Goal: Task Accomplishment & Management: Manage account settings

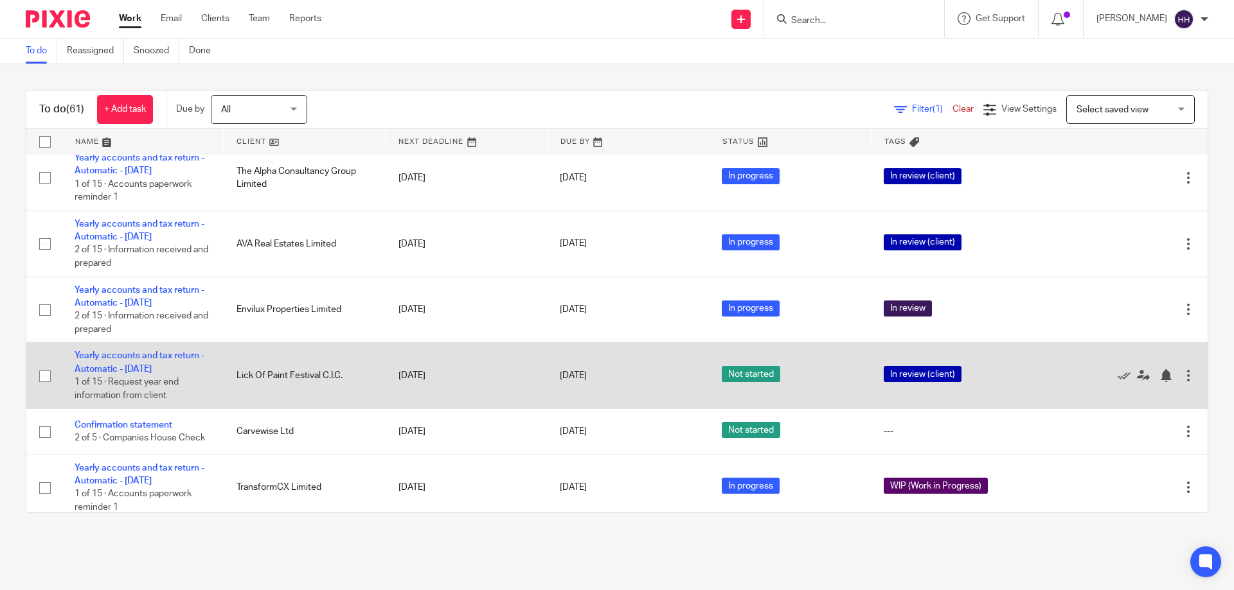
scroll to position [319, 0]
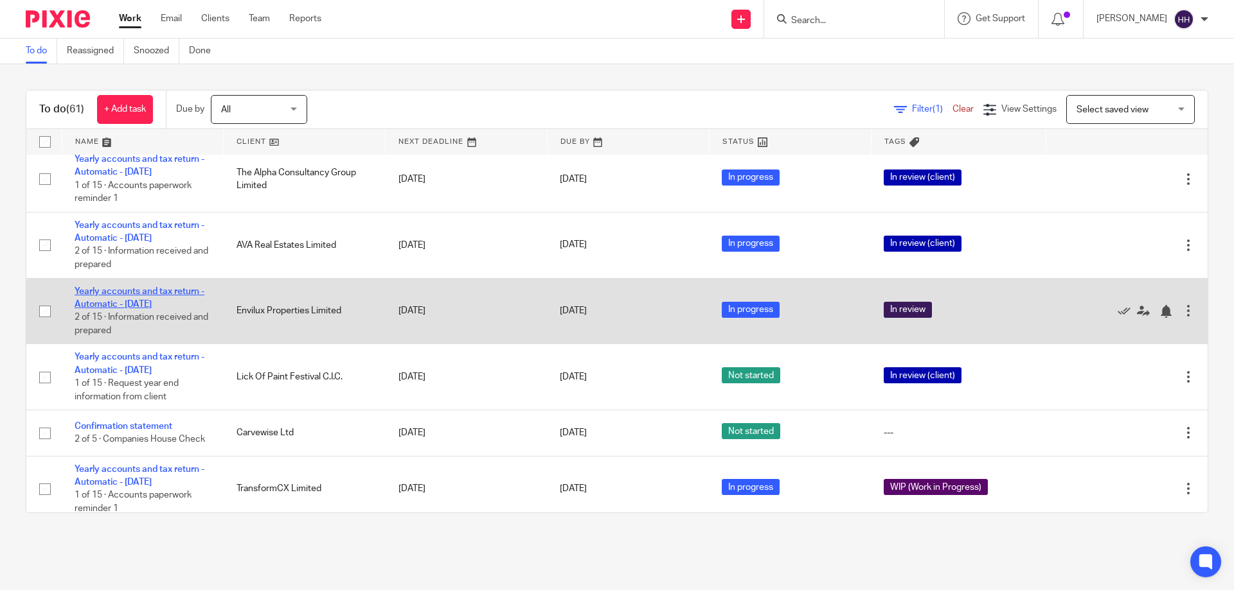
click at [147, 303] on link "Yearly accounts and tax return - Automatic - [DATE]" at bounding box center [140, 298] width 130 height 22
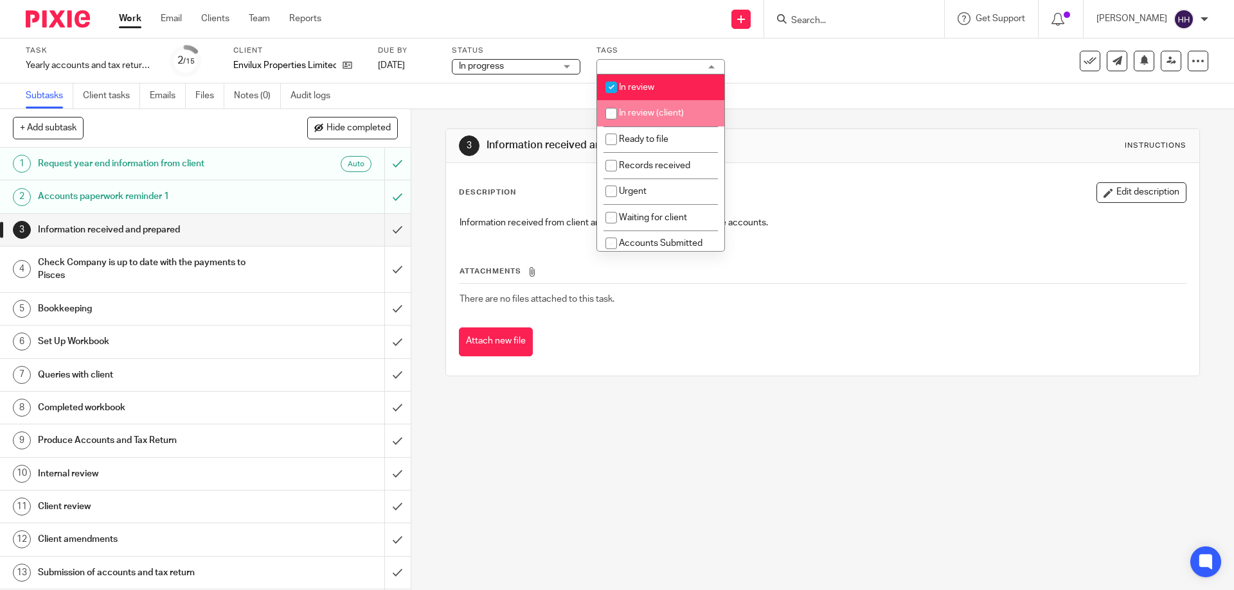
click at [660, 118] on li "In review (client)" at bounding box center [660, 113] width 127 height 26
checkbox input "true"
click at [659, 82] on li "In review" at bounding box center [660, 88] width 127 height 26
checkbox input "false"
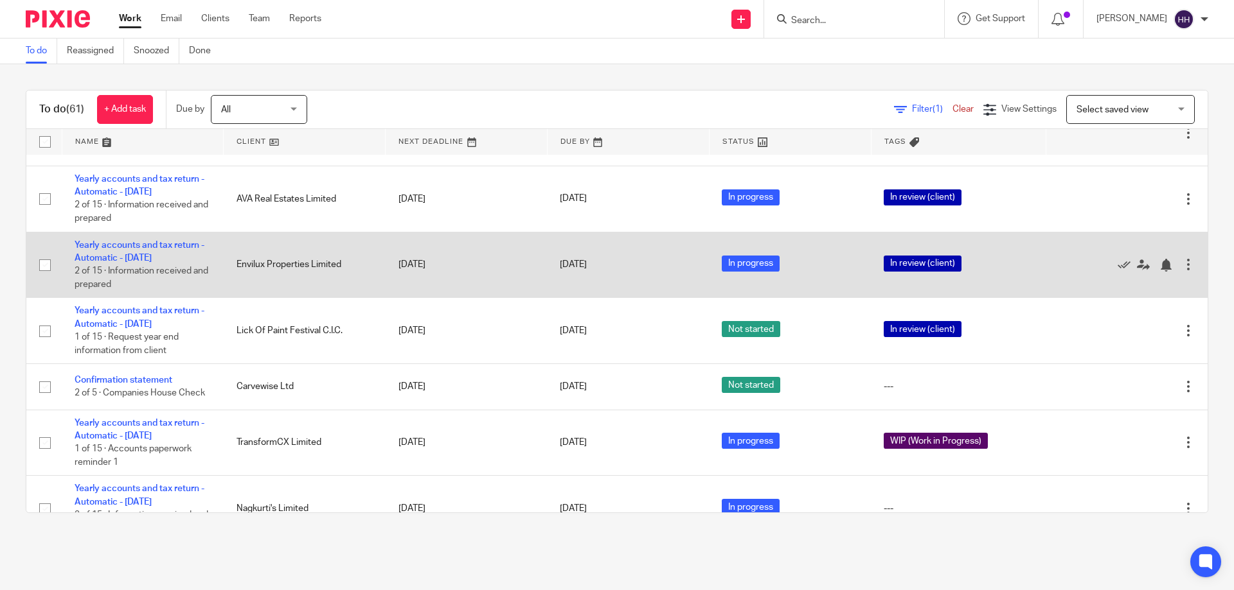
scroll to position [369, 0]
